Goal: Task Accomplishment & Management: Manage account settings

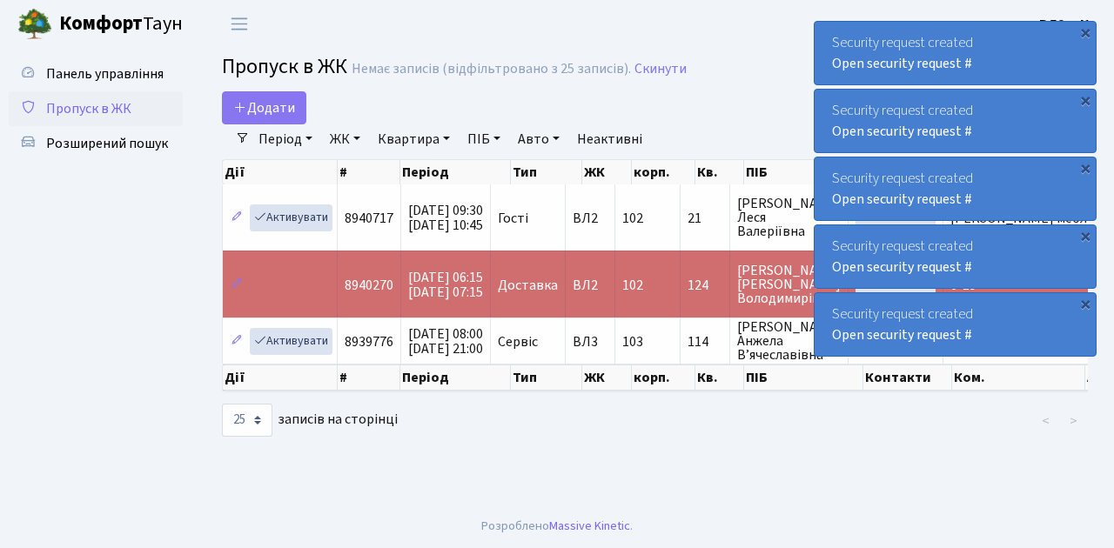
select select "25"
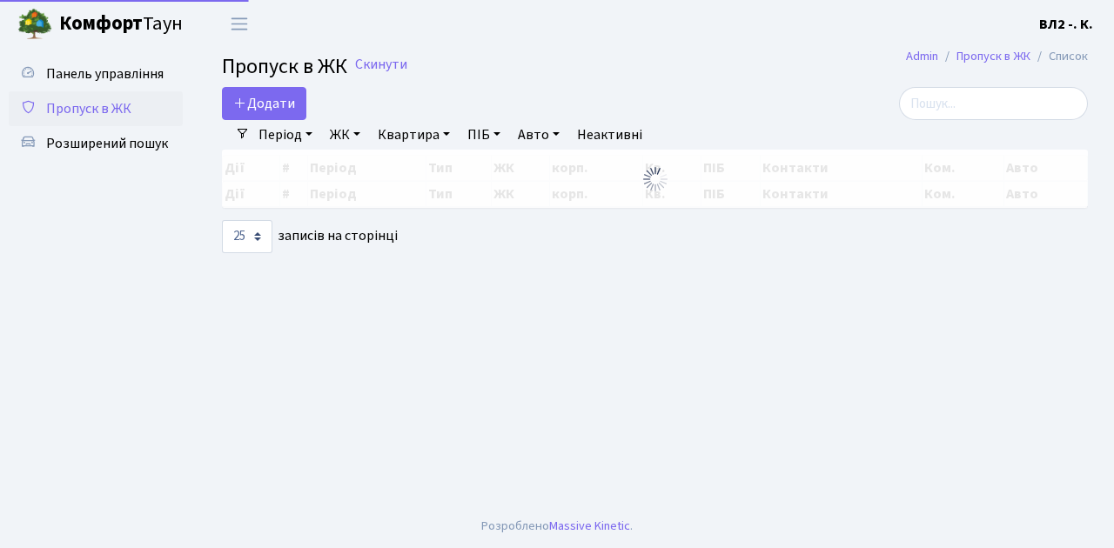
select select "25"
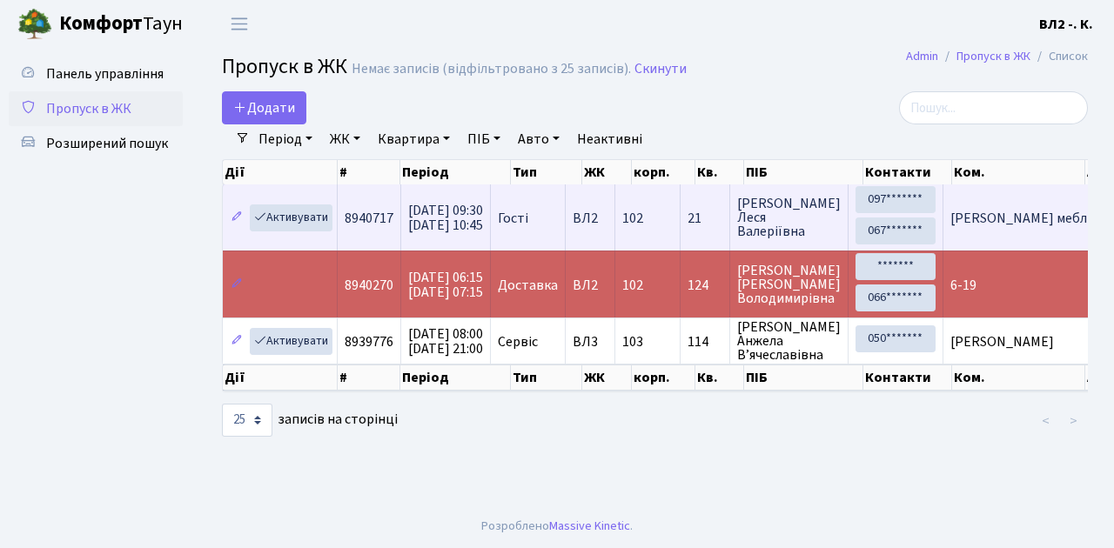
click at [560, 240] on td "Гості" at bounding box center [528, 217] width 75 height 66
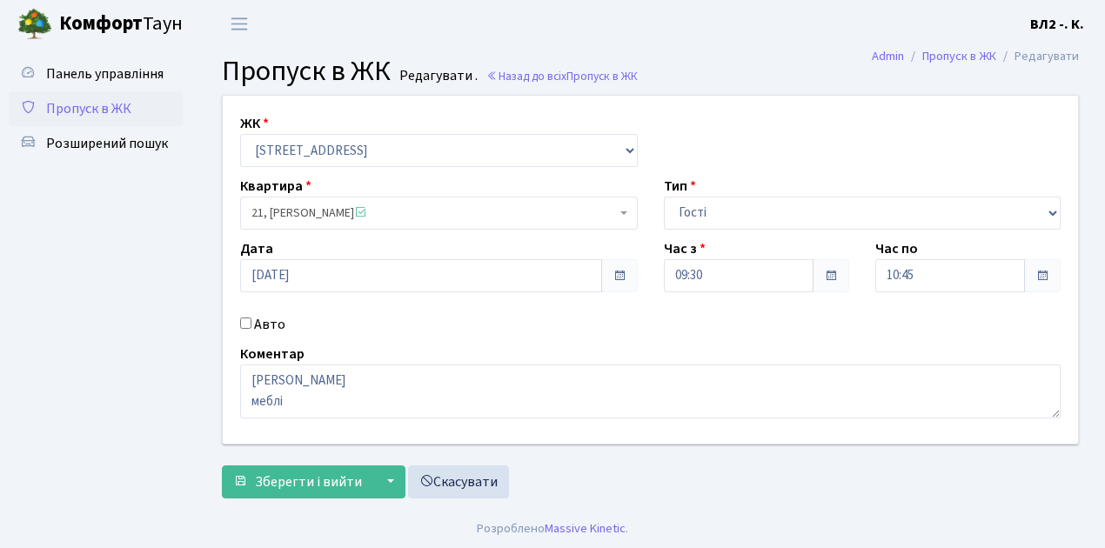
click at [162, 345] on ul "Панель управління Пропуск в ЖК Розширений пошук" at bounding box center [96, 278] width 174 height 442
click at [84, 111] on span "Пропуск в ЖК" at bounding box center [88, 108] width 85 height 19
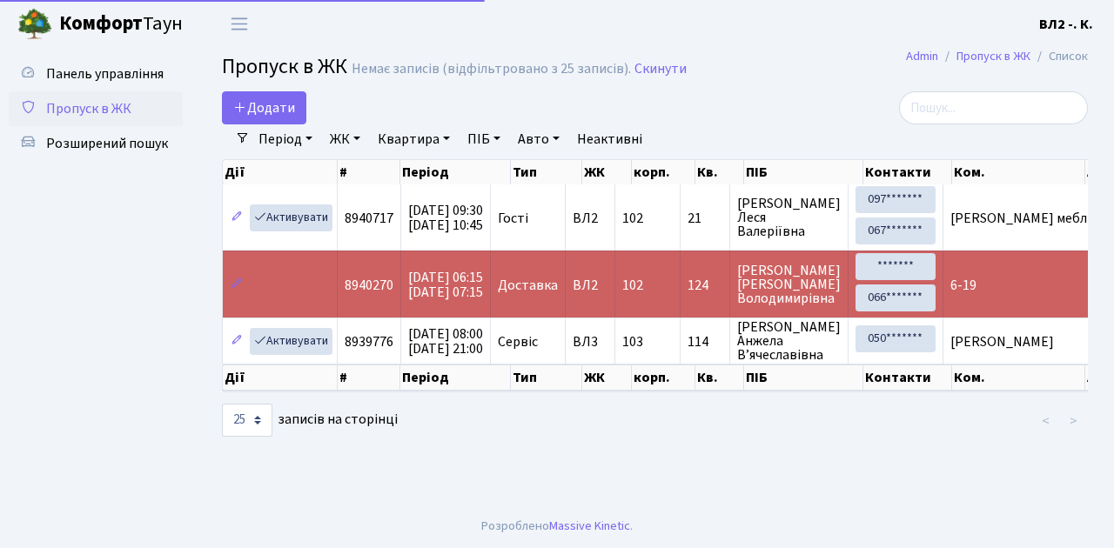
select select "25"
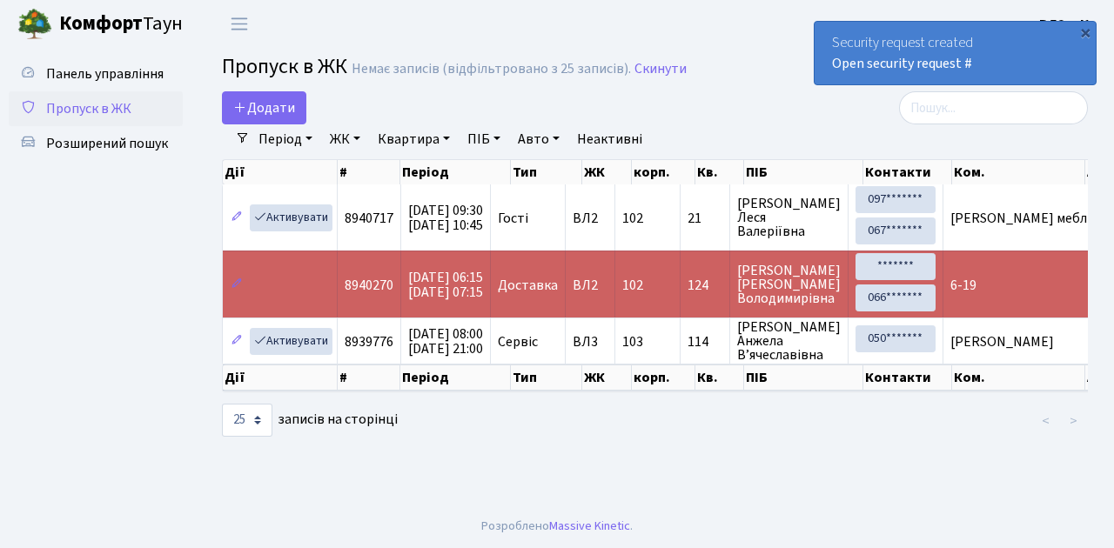
drag, startPoint x: 621, startPoint y: 303, endPoint x: 613, endPoint y: 307, distance: 9.0
click at [615, 305] on td "ВЛ2" at bounding box center [591, 284] width 50 height 67
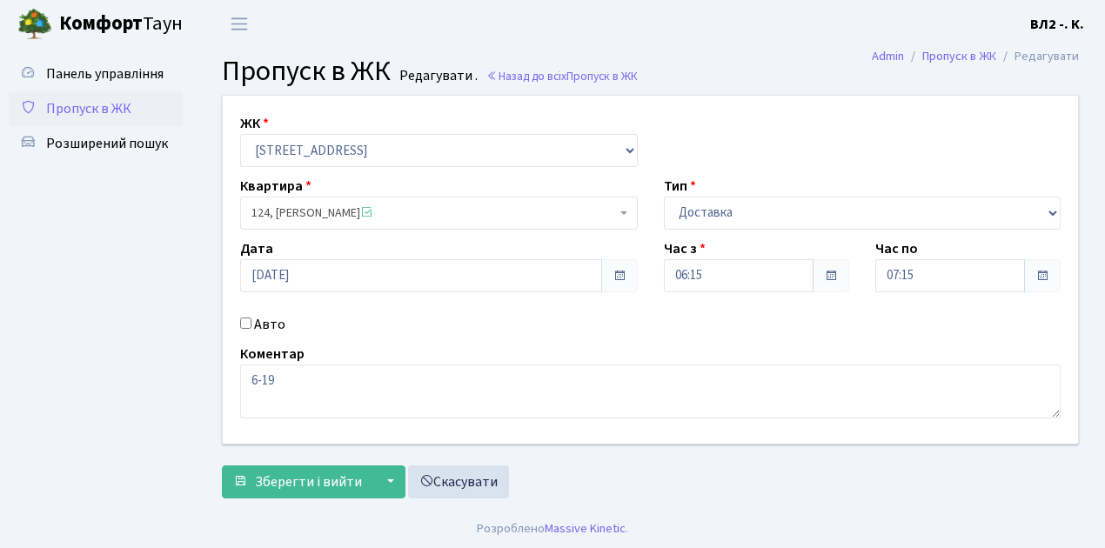
click at [90, 104] on span "Пропуск в ЖК" at bounding box center [88, 108] width 85 height 19
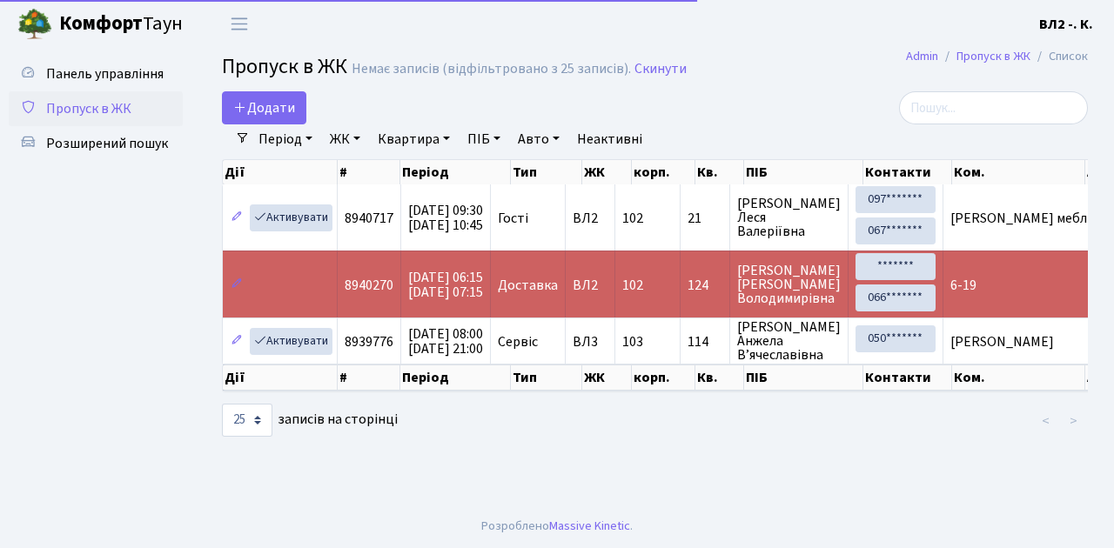
select select "25"
